Goal: Task Accomplishment & Management: Complete application form

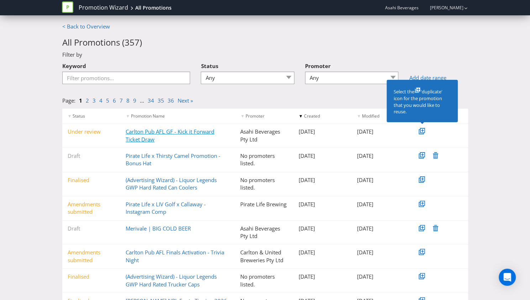
click at [132, 130] on link "Carlton Pub AFL GF - Kick it Forward Ticket Draw" at bounding box center [170, 135] width 89 height 15
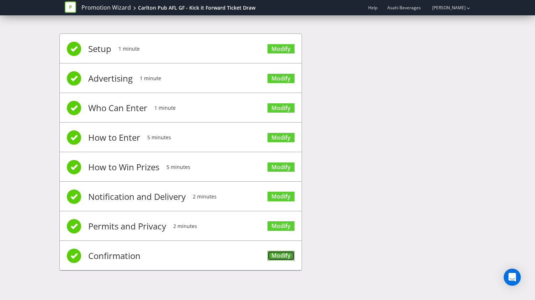
click at [273, 256] on link "Modify" at bounding box center [281, 256] width 27 height 10
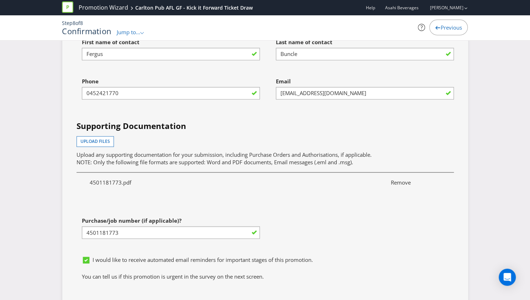
scroll to position [2013, 0]
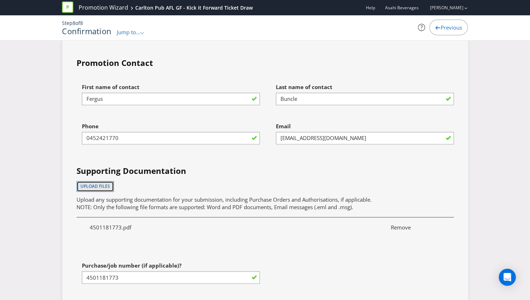
click at [108, 181] on button "Upload files" at bounding box center [95, 186] width 37 height 11
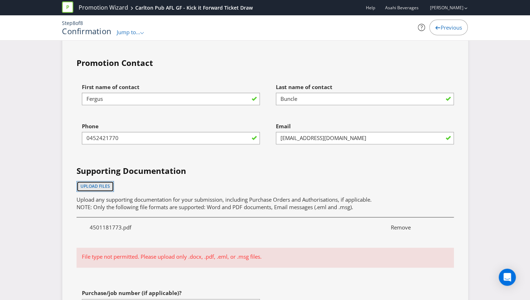
click at [87, 181] on button "Upload files" at bounding box center [95, 186] width 37 height 11
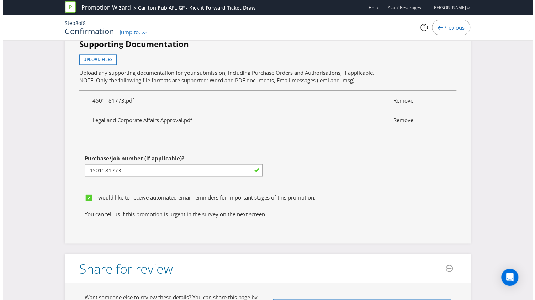
scroll to position [2268, 0]
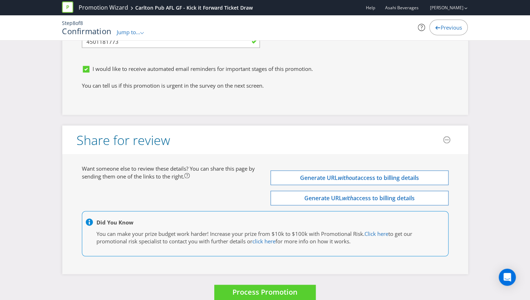
click at [242, 287] on span "Process Promotion" at bounding box center [264, 292] width 65 height 10
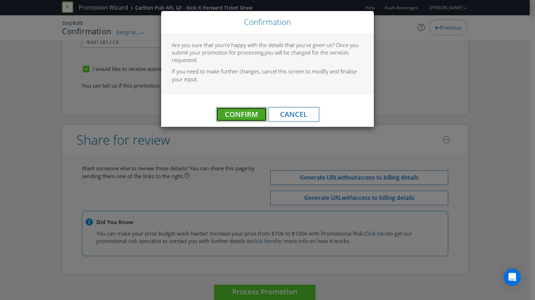
click at [239, 116] on span "Confirm" at bounding box center [241, 114] width 33 height 10
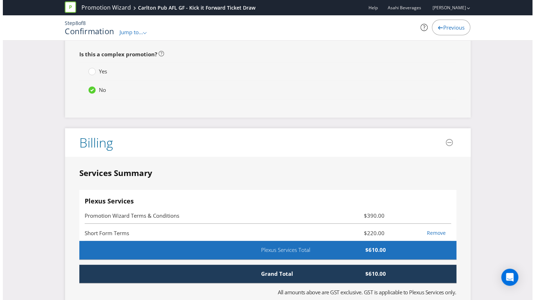
scroll to position [0, 0]
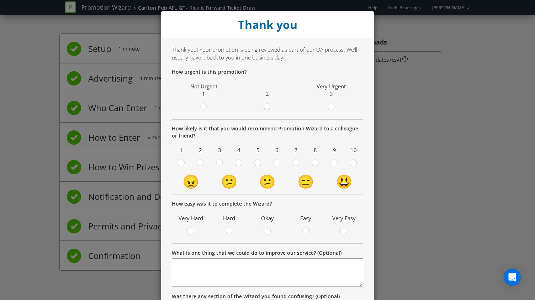
click at [266, 106] on div at bounding box center [268, 105] width 4 height 4
click at [0, 0] on input "radio" at bounding box center [0, 0] width 0 height 0
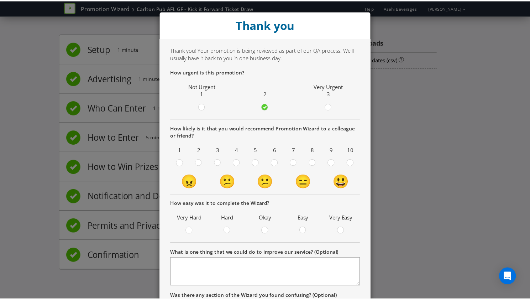
scroll to position [80, 0]
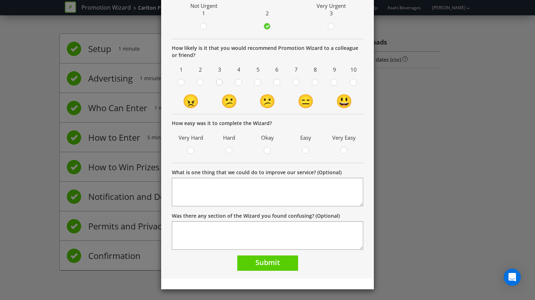
click at [218, 78] on div at bounding box center [220, 80] width 4 height 4
click at [0, 0] on input "radio" at bounding box center [0, 0] width 0 height 0
click at [227, 148] on div at bounding box center [229, 148] width 4 height 4
click at [0, 0] on input "radio" at bounding box center [0, 0] width 0 height 0
click at [250, 266] on button "Submit" at bounding box center [267, 262] width 61 height 15
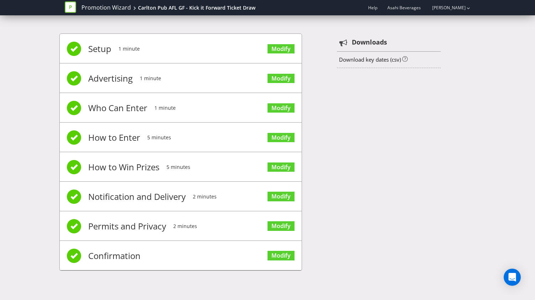
click at [72, 5] on icon at bounding box center [70, 6] width 11 height 11
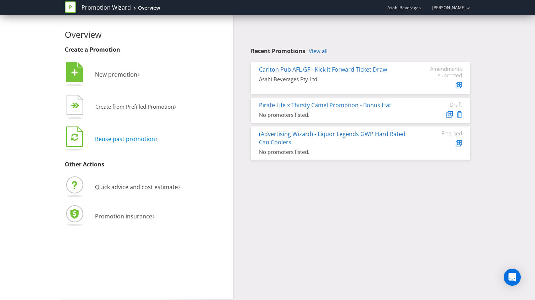
click at [132, 140] on span "Reuse past promotion" at bounding box center [125, 139] width 60 height 8
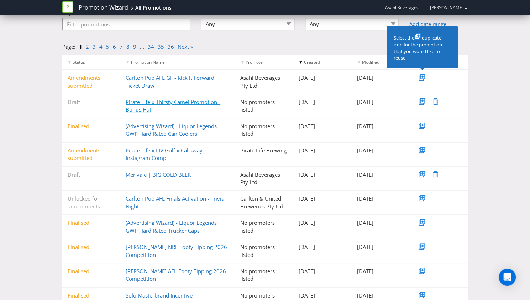
scroll to position [57, 0]
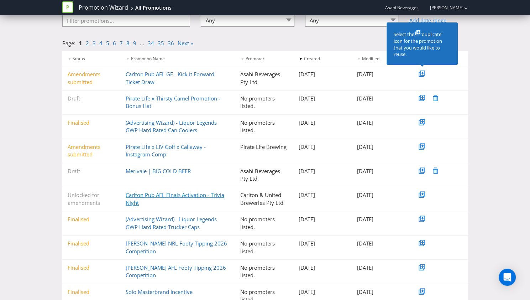
click at [155, 195] on link "Carlton Pub AFL Finals Activation - Trivia Night" at bounding box center [175, 198] width 99 height 15
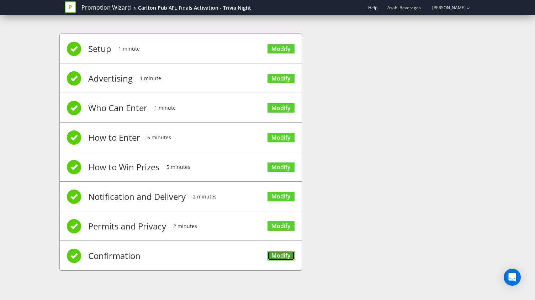
click at [283, 255] on link "Modify" at bounding box center [281, 256] width 27 height 10
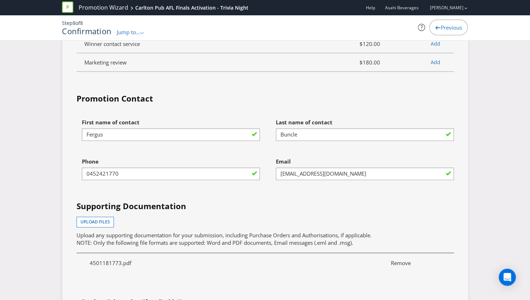
scroll to position [2181, 0]
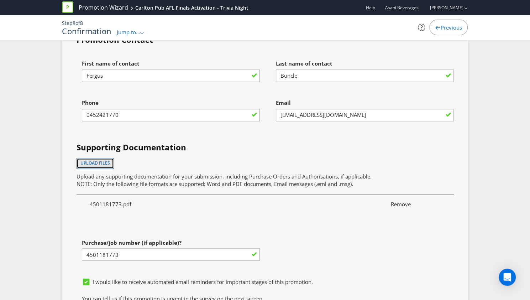
click at [103, 160] on span "Upload files" at bounding box center [95, 163] width 30 height 6
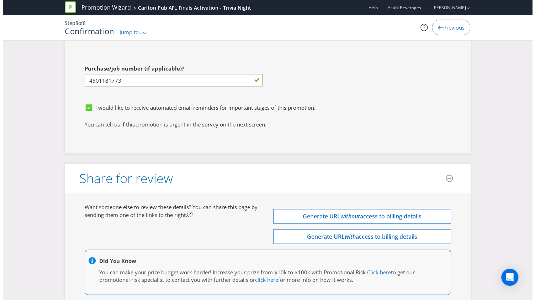
scroll to position [2414, 0]
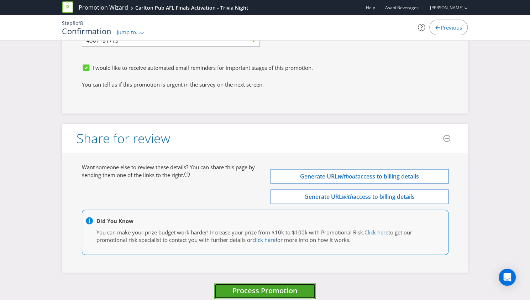
click at [246, 286] on span "Process Promotion" at bounding box center [264, 291] width 65 height 10
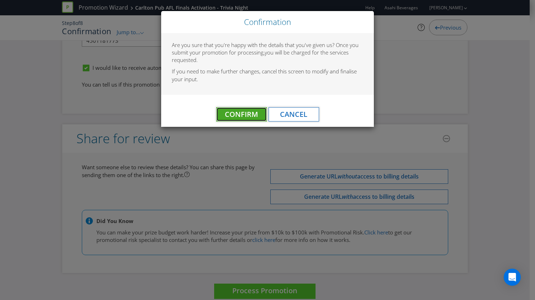
click at [254, 117] on span "Confirm" at bounding box center [241, 114] width 33 height 10
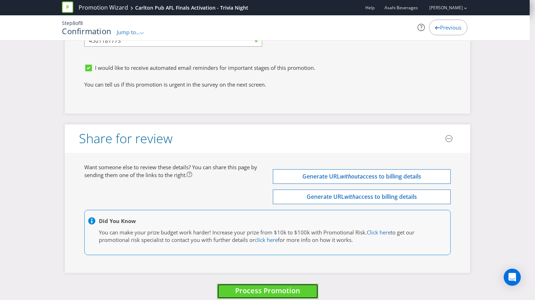
scroll to position [0, 0]
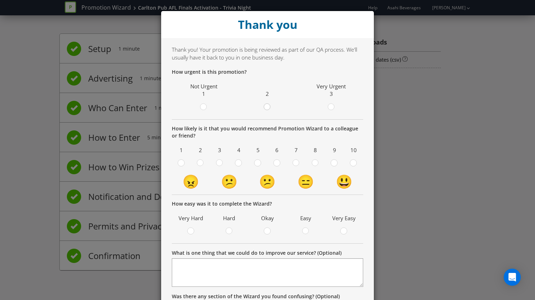
click at [266, 105] on div at bounding box center [268, 105] width 4 height 4
click at [0, 0] on input "radio" at bounding box center [0, 0] width 0 height 0
click at [293, 161] on icon at bounding box center [296, 162] width 7 height 7
click at [0, 0] on input "radio" at bounding box center [0, 0] width 0 height 0
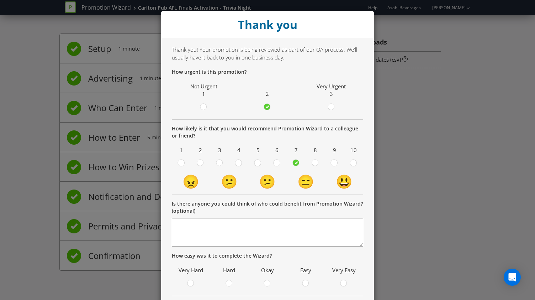
click at [223, 165] on span at bounding box center [223, 164] width 1 height 7
click at [0, 0] on input "radio" at bounding box center [0, 0] width 0 height 0
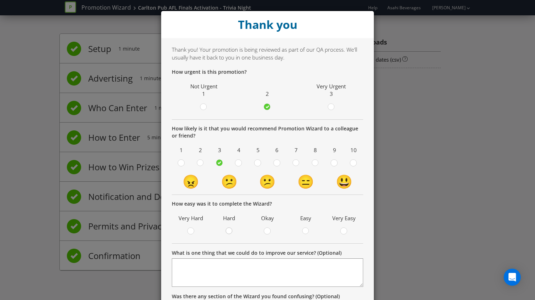
click at [226, 227] on icon at bounding box center [229, 230] width 7 height 7
click at [0, 0] on input "radio" at bounding box center [0, 0] width 0 height 0
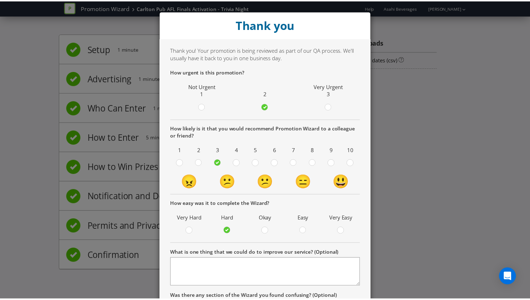
scroll to position [80, 0]
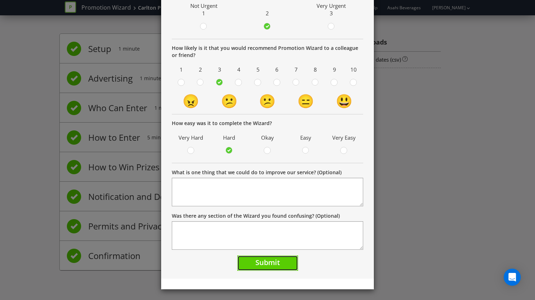
click at [242, 262] on button "Submit" at bounding box center [267, 262] width 61 height 15
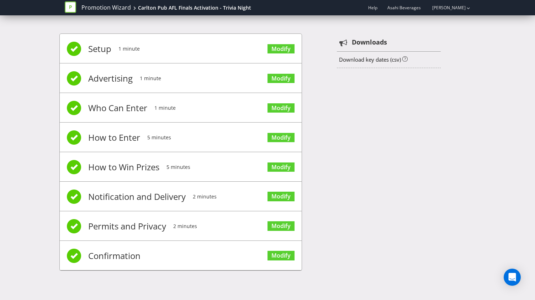
click at [72, 7] on icon at bounding box center [70, 7] width 2 height 4
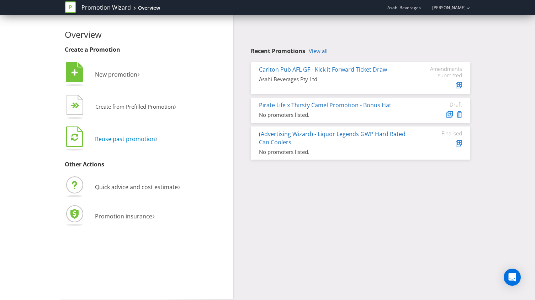
click at [115, 138] on span "Reuse past promotion" at bounding box center [125, 139] width 60 height 8
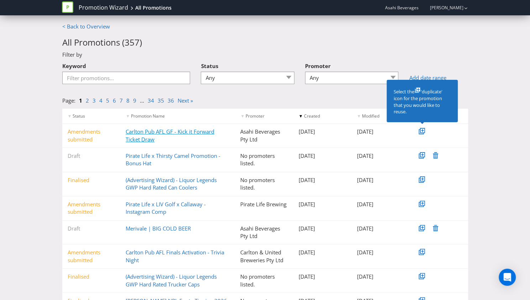
click at [127, 139] on link "Carlton Pub AFL GF - Kick it Forward Ticket Draw" at bounding box center [170, 135] width 89 height 15
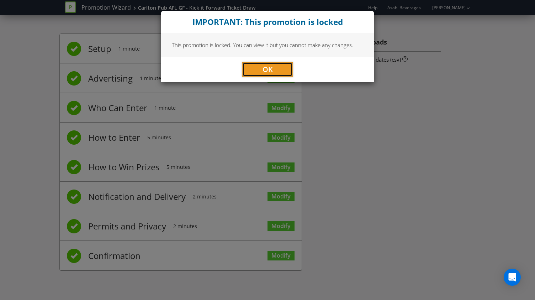
click at [251, 69] on button "OK" at bounding box center [267, 69] width 51 height 14
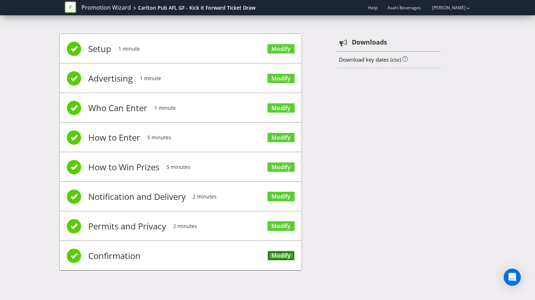
click at [273, 252] on link "Modify" at bounding box center [281, 256] width 27 height 10
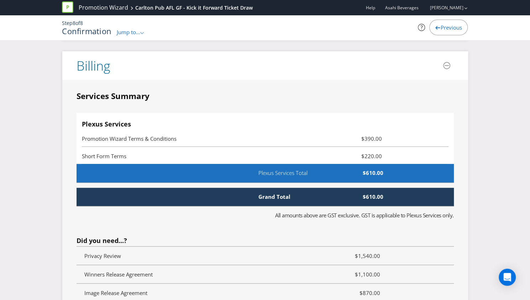
scroll to position [1654, 0]
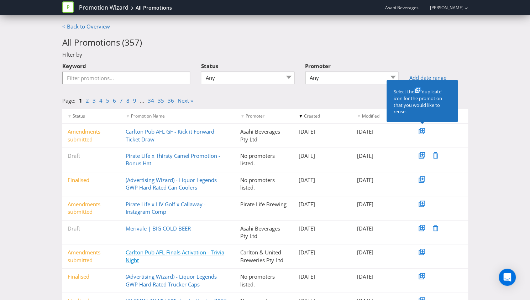
click at [139, 257] on link "Carlton Pub AFL Finals Activation - Trivia Night" at bounding box center [175, 256] width 99 height 15
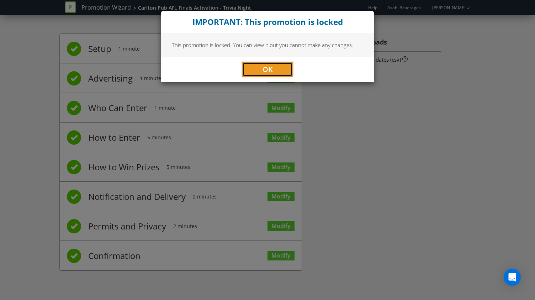
click at [267, 63] on button "OK" at bounding box center [267, 69] width 51 height 14
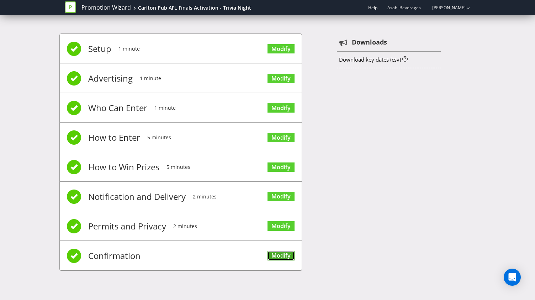
click at [274, 251] on link "Modify" at bounding box center [281, 256] width 27 height 10
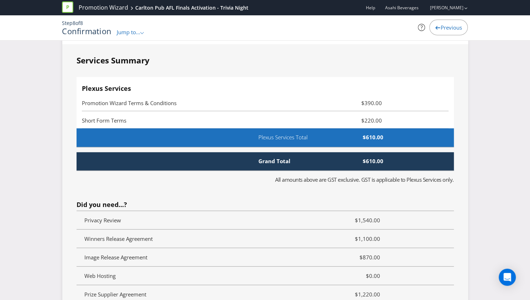
scroll to position [1833, 0]
